Goal: Information Seeking & Learning: Learn about a topic

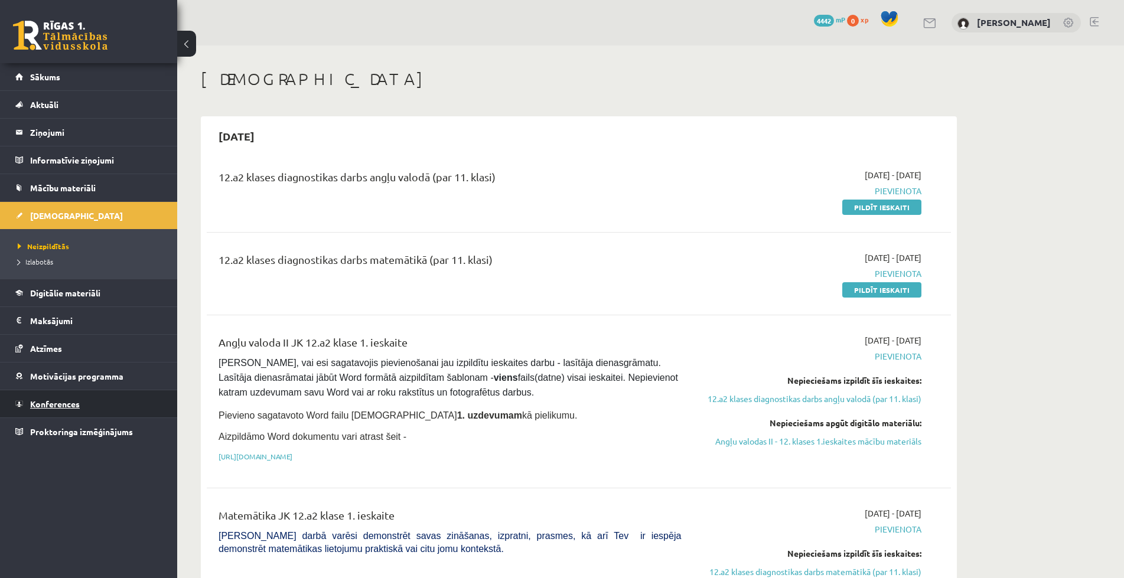
click at [56, 405] on span "Konferences" at bounding box center [55, 404] width 50 height 11
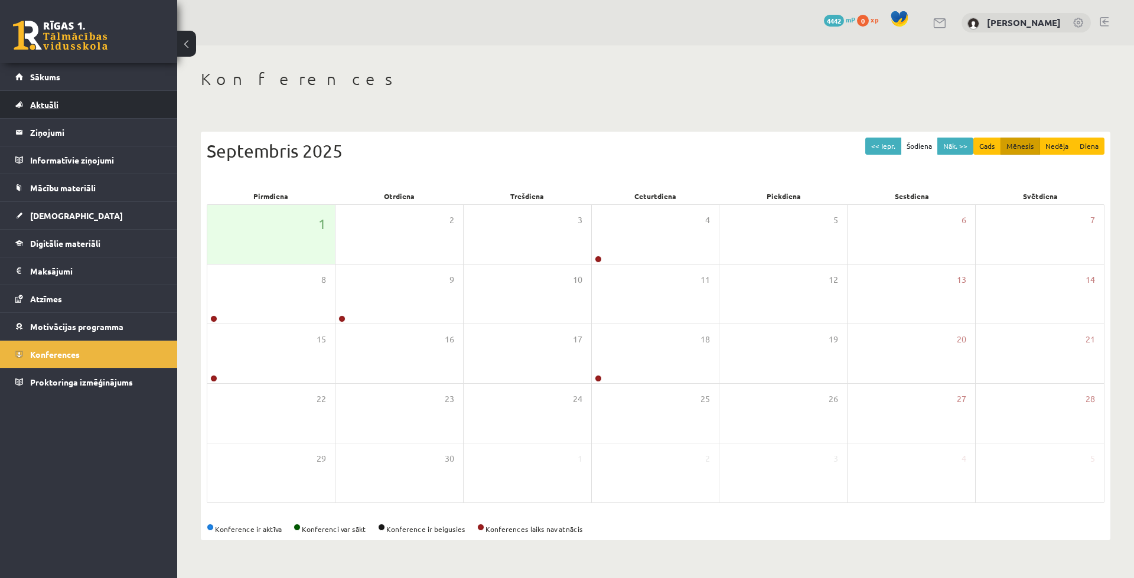
click at [50, 109] on link "Aktuāli" at bounding box center [88, 104] width 147 height 27
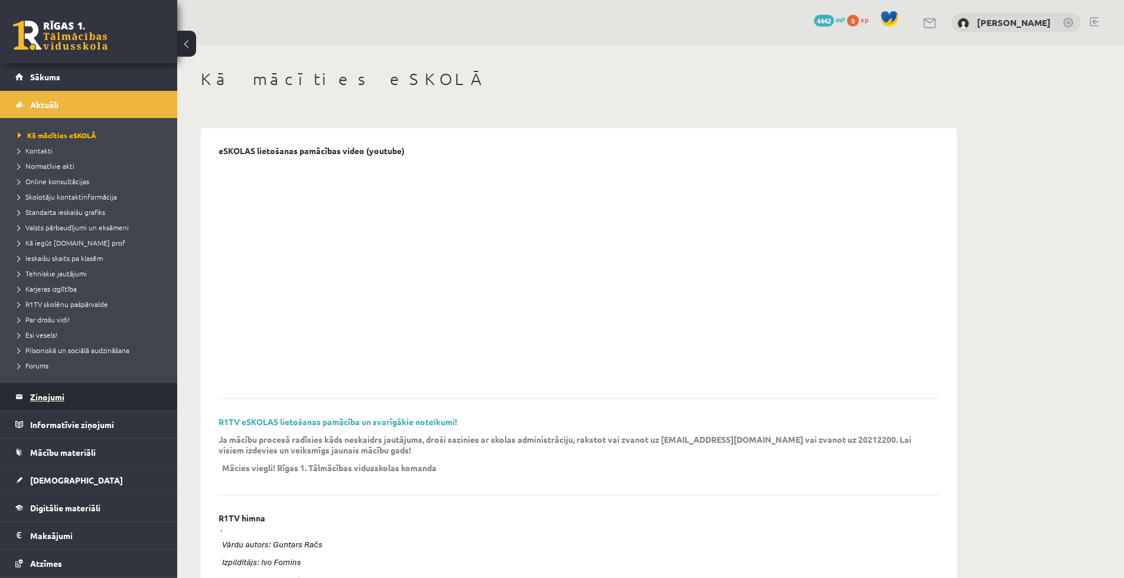
click at [44, 399] on legend "Ziņojumi 0" at bounding box center [96, 396] width 132 height 27
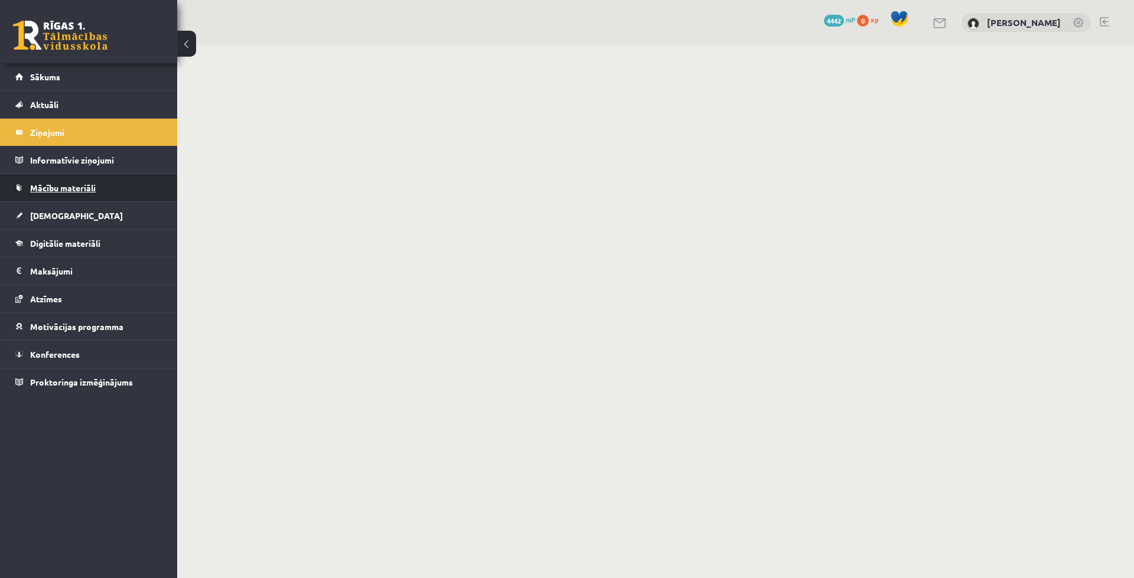
click at [50, 190] on span "Mācību materiāli" at bounding box center [63, 188] width 66 height 11
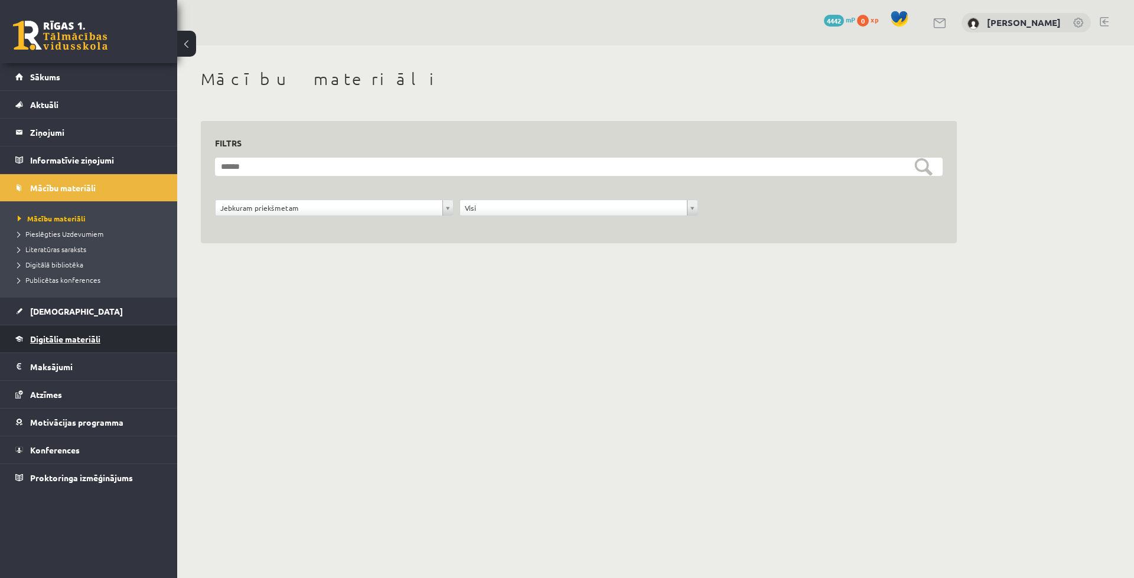
click at [57, 334] on span "Digitālie materiāli" at bounding box center [65, 339] width 70 height 11
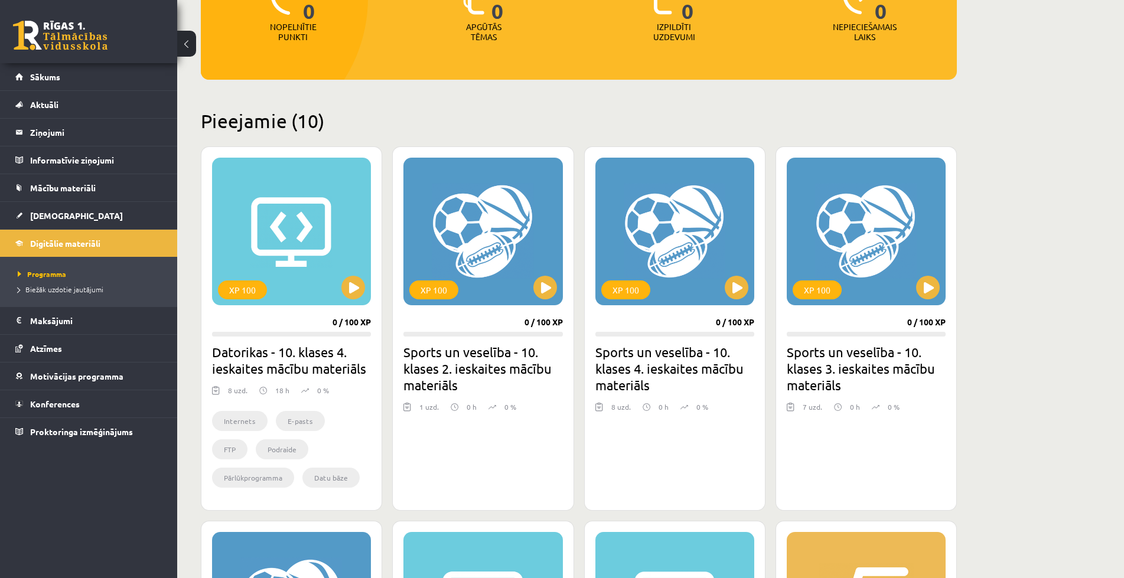
scroll to position [168, 0]
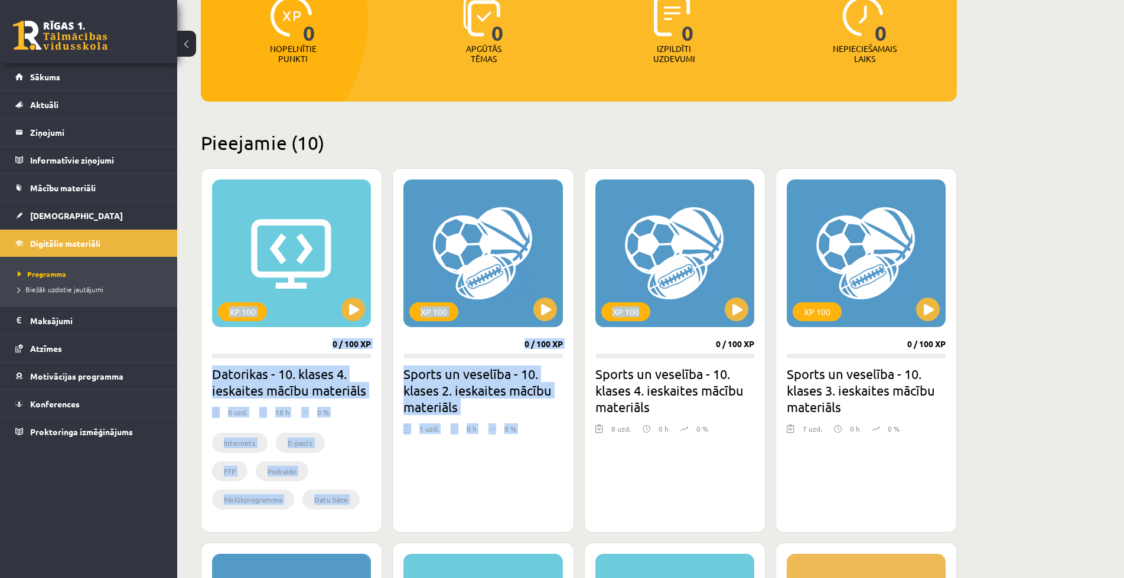
drag, startPoint x: 639, startPoint y: 249, endPoint x: 783, endPoint y: 131, distance: 186.0
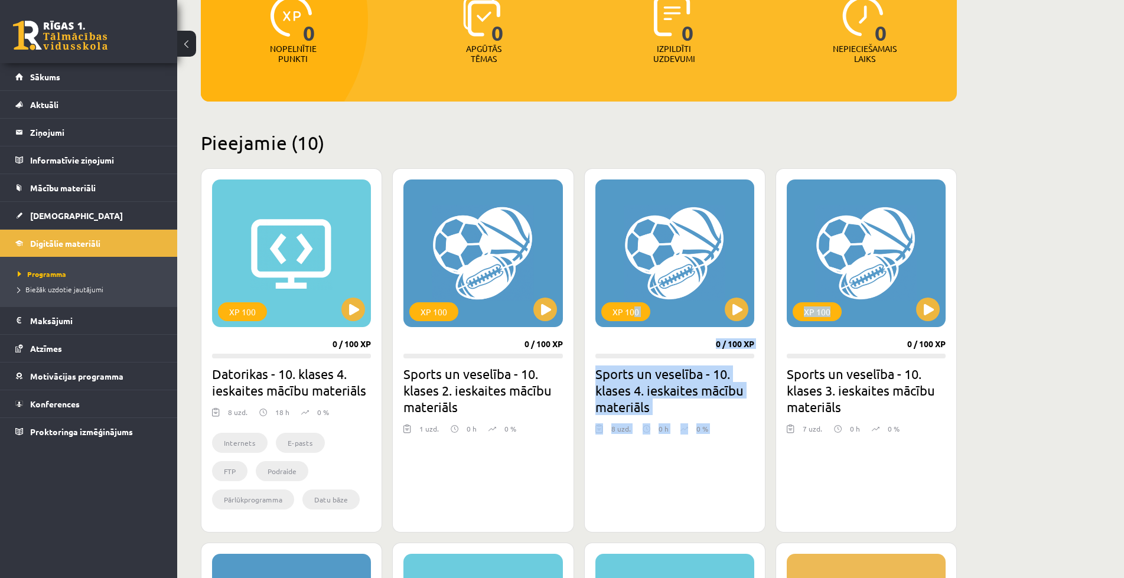
drag, startPoint x: 635, startPoint y: 251, endPoint x: 1015, endPoint y: 336, distance: 389.3
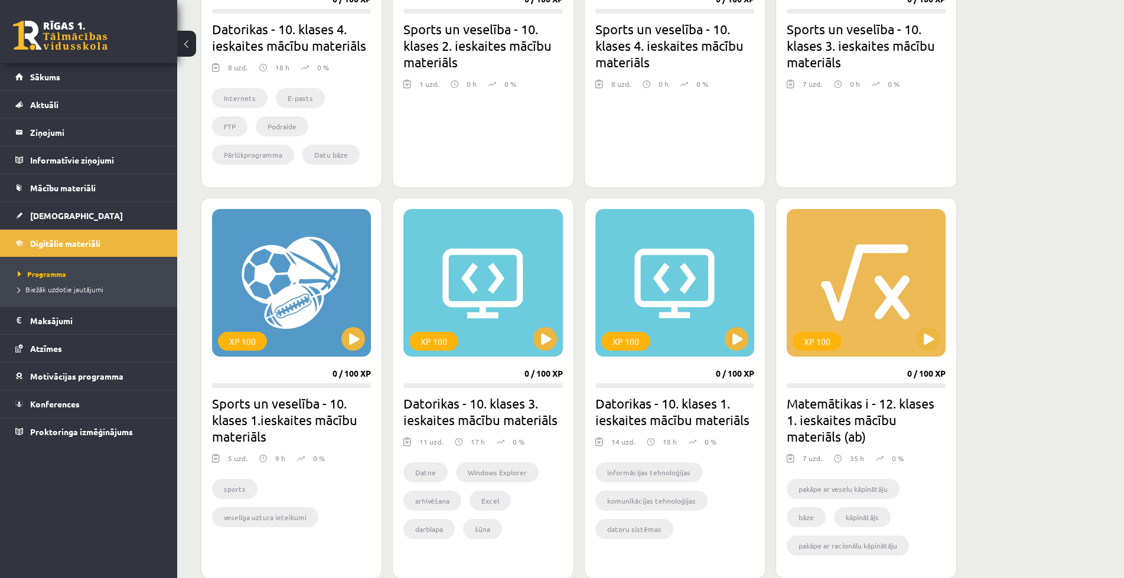
scroll to position [287, 0]
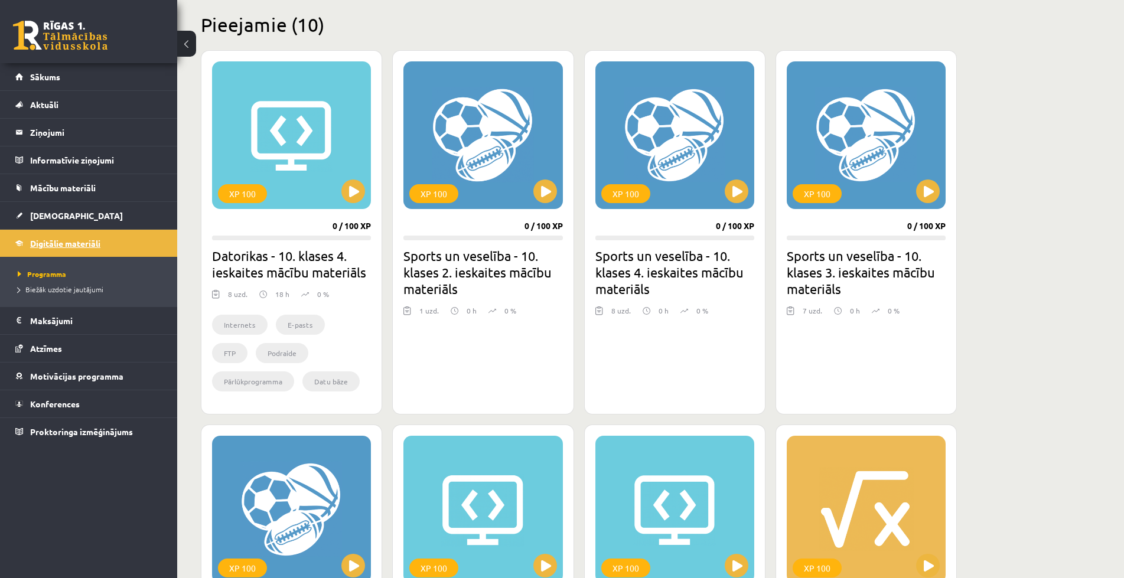
click at [44, 246] on span "Digitālie materiāli" at bounding box center [65, 243] width 70 height 11
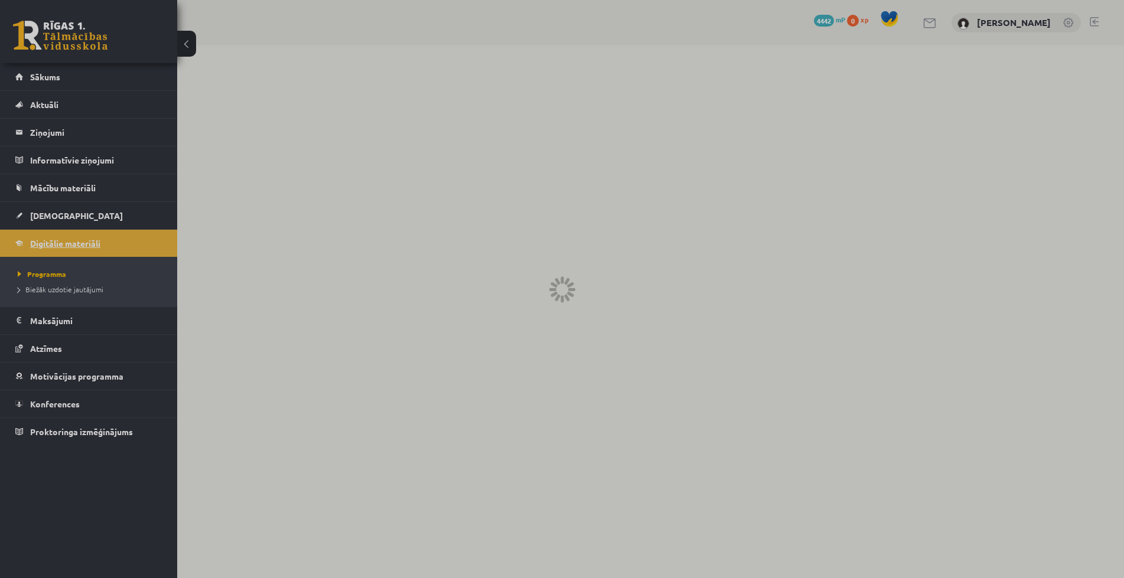
scroll to position [0, 0]
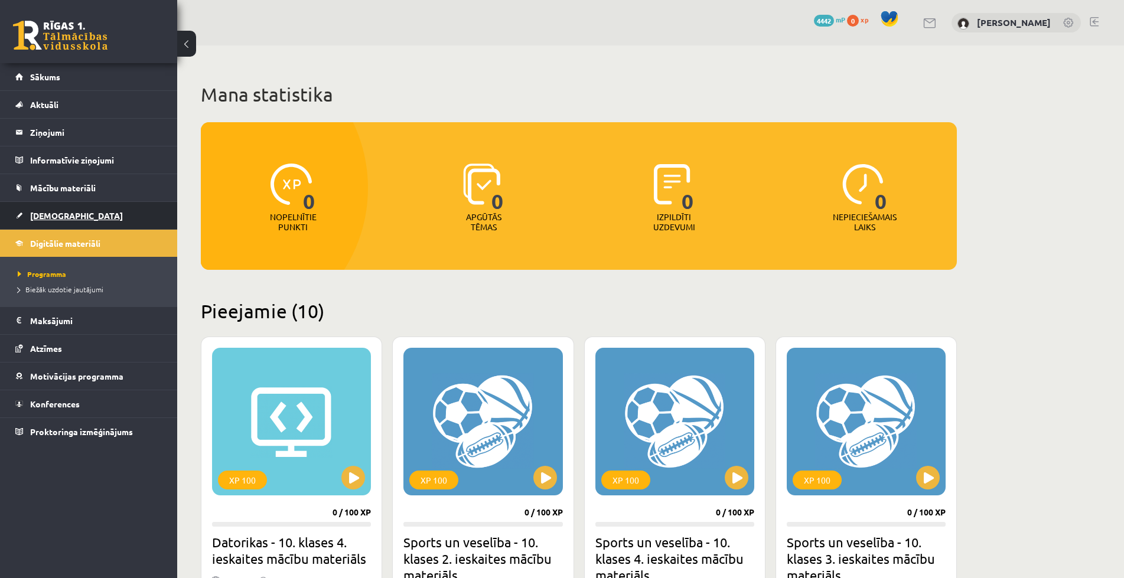
click at [69, 219] on link "[DEMOGRAPHIC_DATA]" at bounding box center [88, 215] width 147 height 27
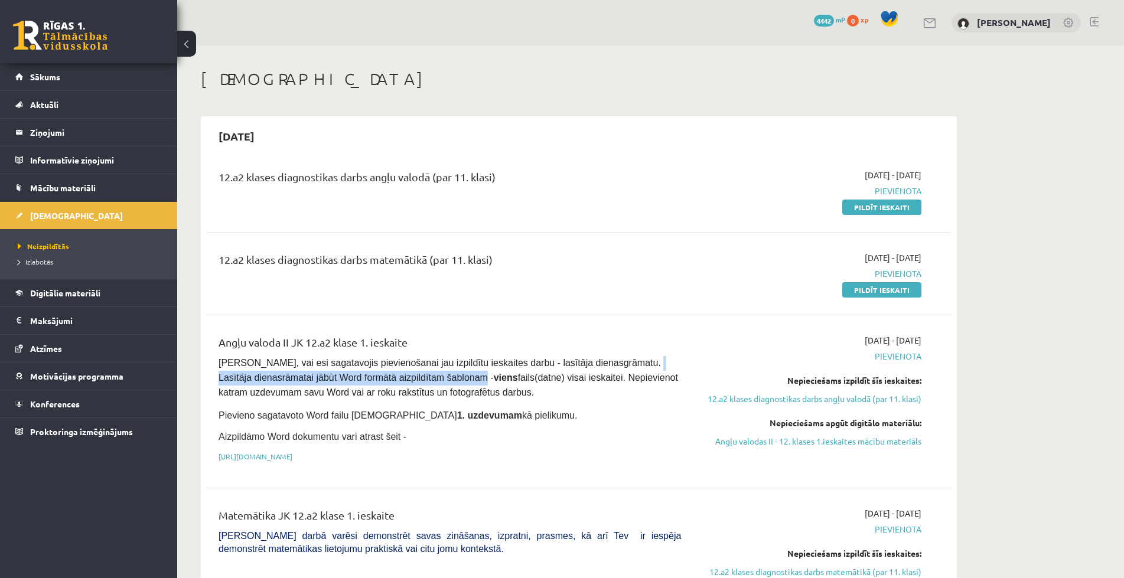
drag, startPoint x: 217, startPoint y: 383, endPoint x: 454, endPoint y: 384, distance: 236.9
click at [468, 383] on div "Angļu valoda II JK 12.a2 klase 1. ieskaite [PERSON_NAME], vai esi sagatavojis p…" at bounding box center [450, 401] width 480 height 135
click at [398, 381] on span "[PERSON_NAME], vai esi sagatavojis pievienošanai jau izpildītu ieskaites darbu …" at bounding box center [450, 378] width 462 height 40
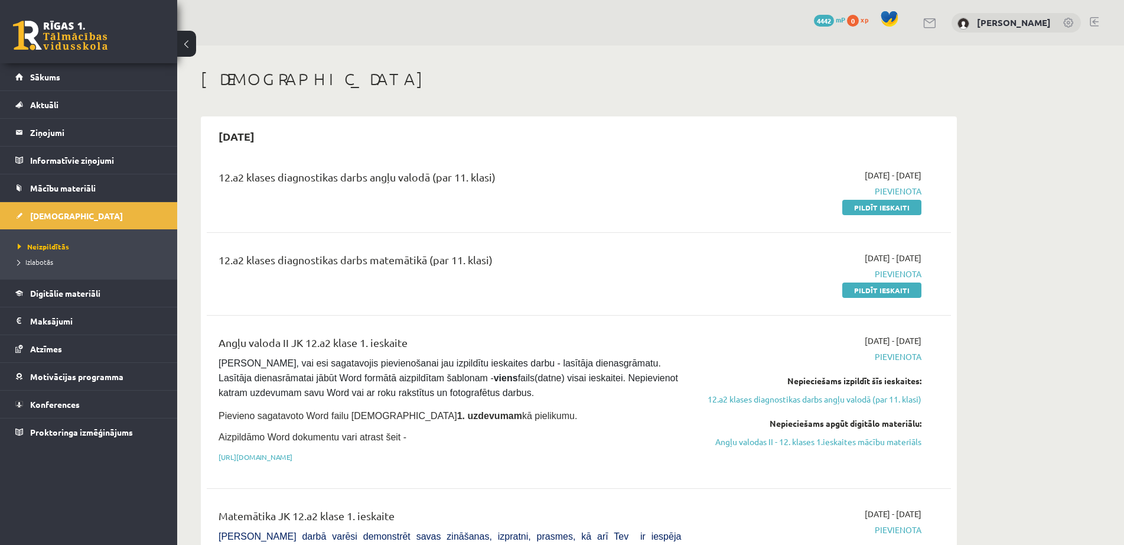
drag, startPoint x: 114, startPoint y: 544, endPoint x: 466, endPoint y: 536, distance: 352.3
click at [466, 536] on span "[PERSON_NAME] darbā varēsi demonstrēt savas zināšanas, izpratni, prasmes, kā ar…" at bounding box center [450, 542] width 463 height 23
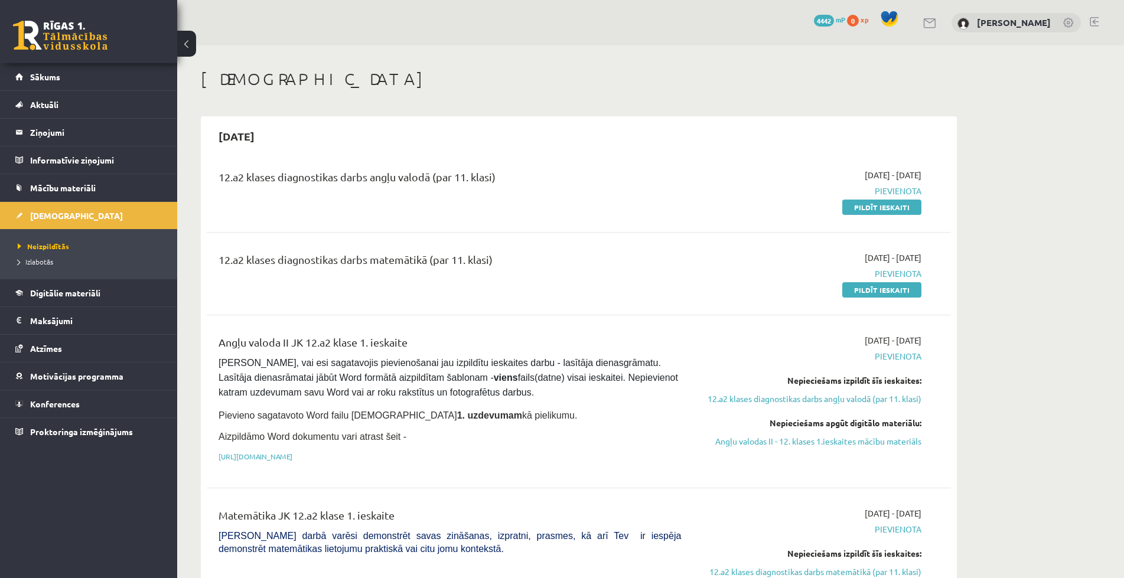
click at [616, 14] on div "0 Dāvanas 4442 mP 0 xp [PERSON_NAME]" at bounding box center [650, 22] width 947 height 45
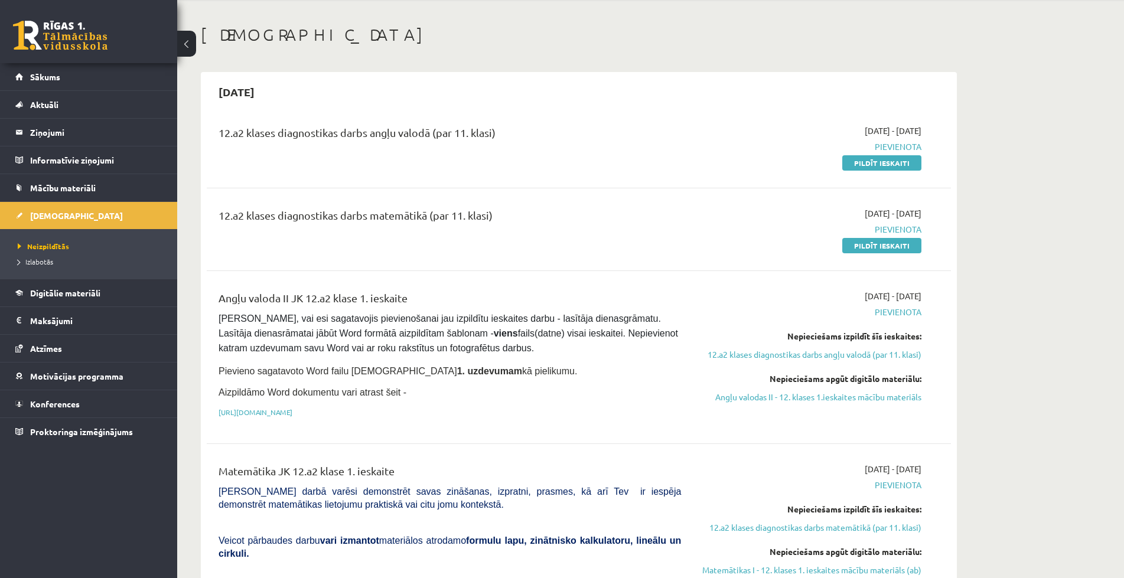
scroll to position [118, 0]
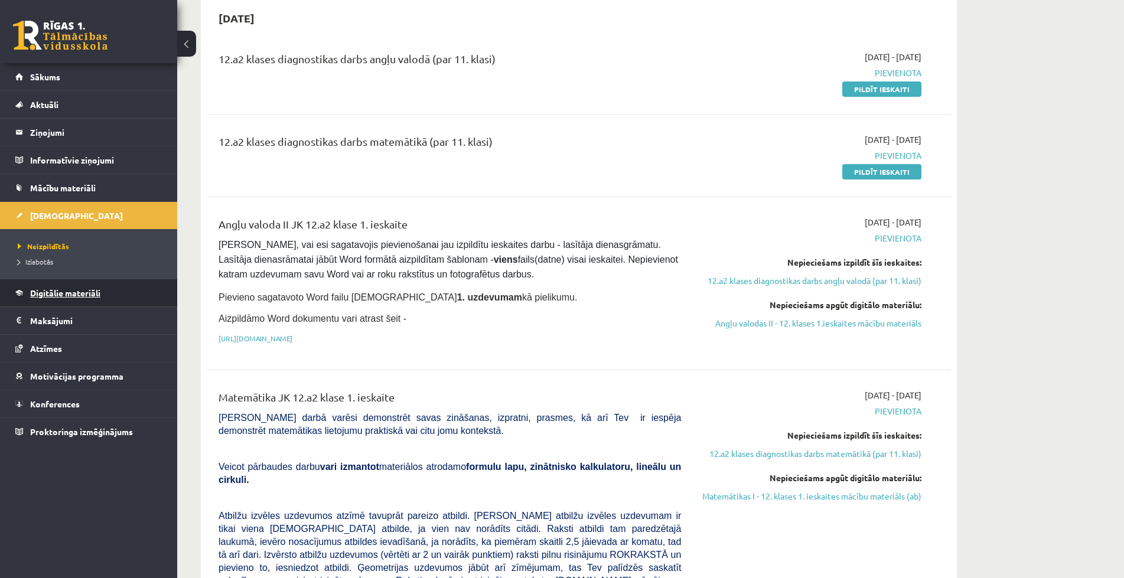
click at [37, 297] on span "Digitālie materiāli" at bounding box center [65, 293] width 70 height 11
